Goal: Find contact information: Find contact information

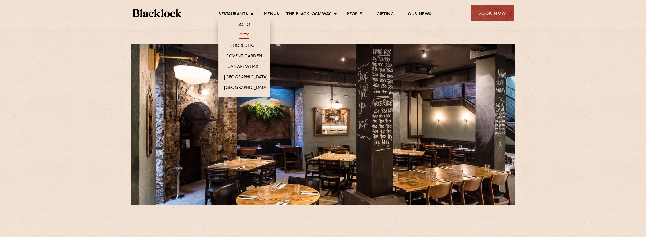
click at [244, 36] on link "City" at bounding box center [244, 36] width 10 height 6
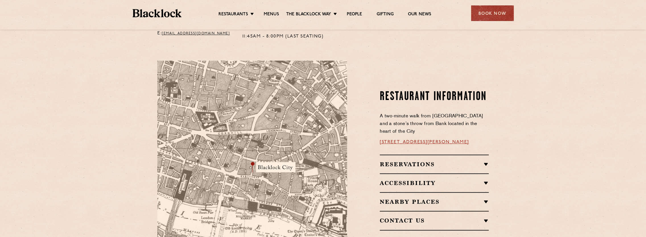
scroll to position [313, 0]
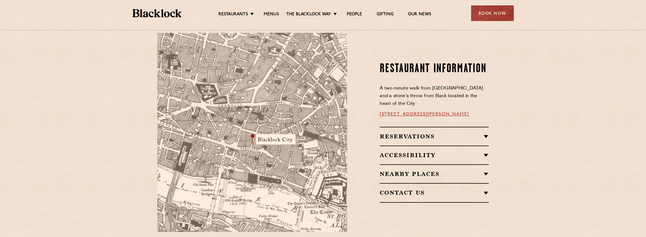
click at [269, 160] on img at bounding box center [252, 132] width 190 height 200
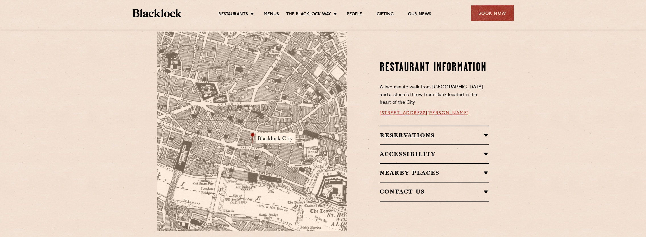
scroll to position [285, 0]
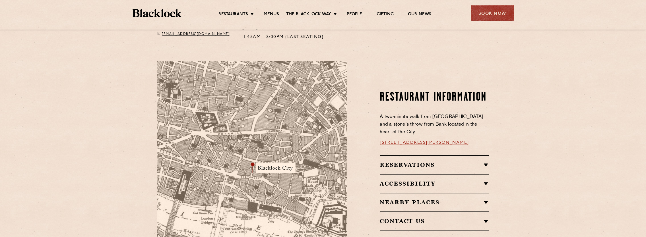
click at [433, 141] on link "[STREET_ADDRESS][PERSON_NAME]" at bounding box center [424, 143] width 89 height 5
